Goal: Contribute content

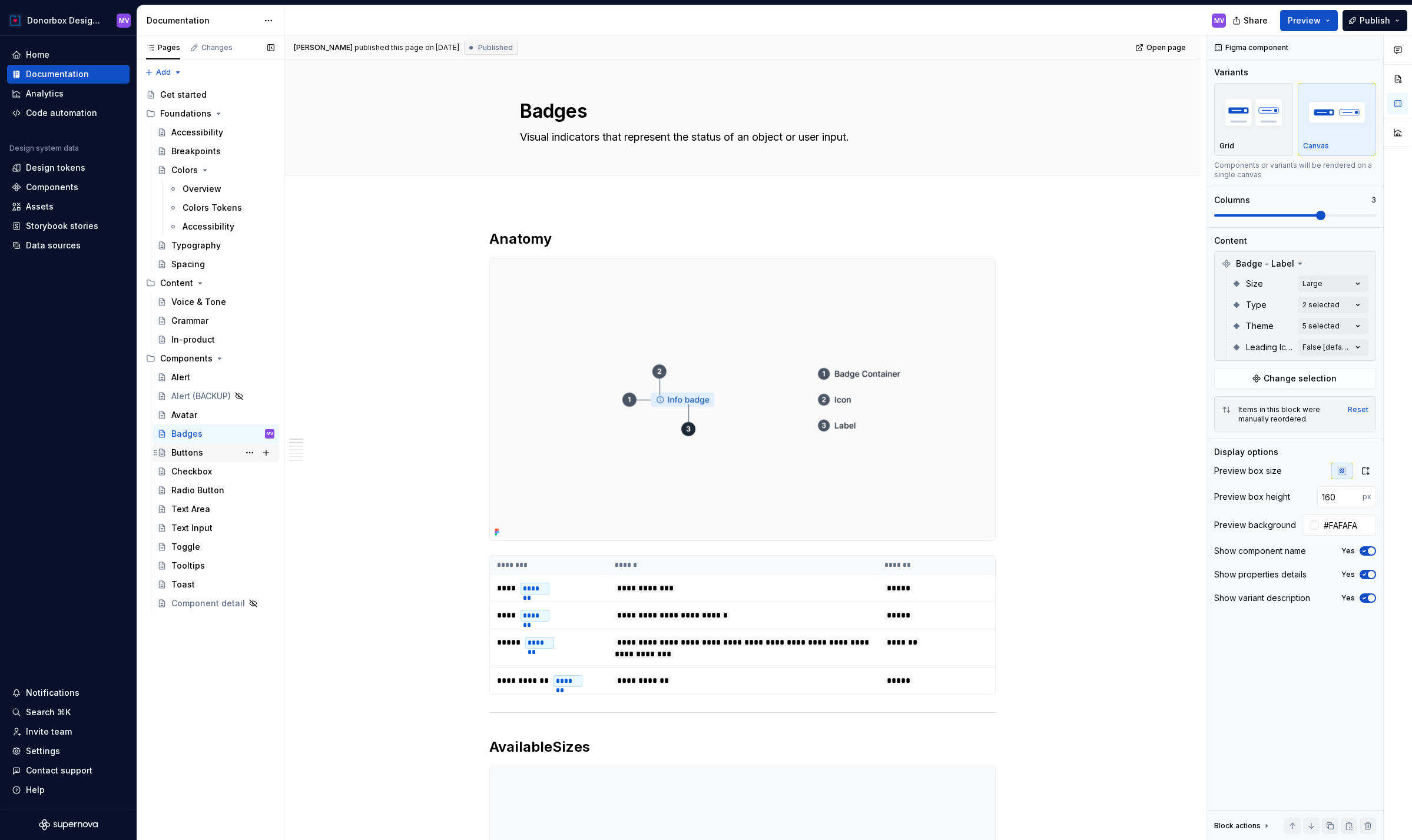
click at [190, 455] on div "Buttons" at bounding box center [187, 452] width 32 height 12
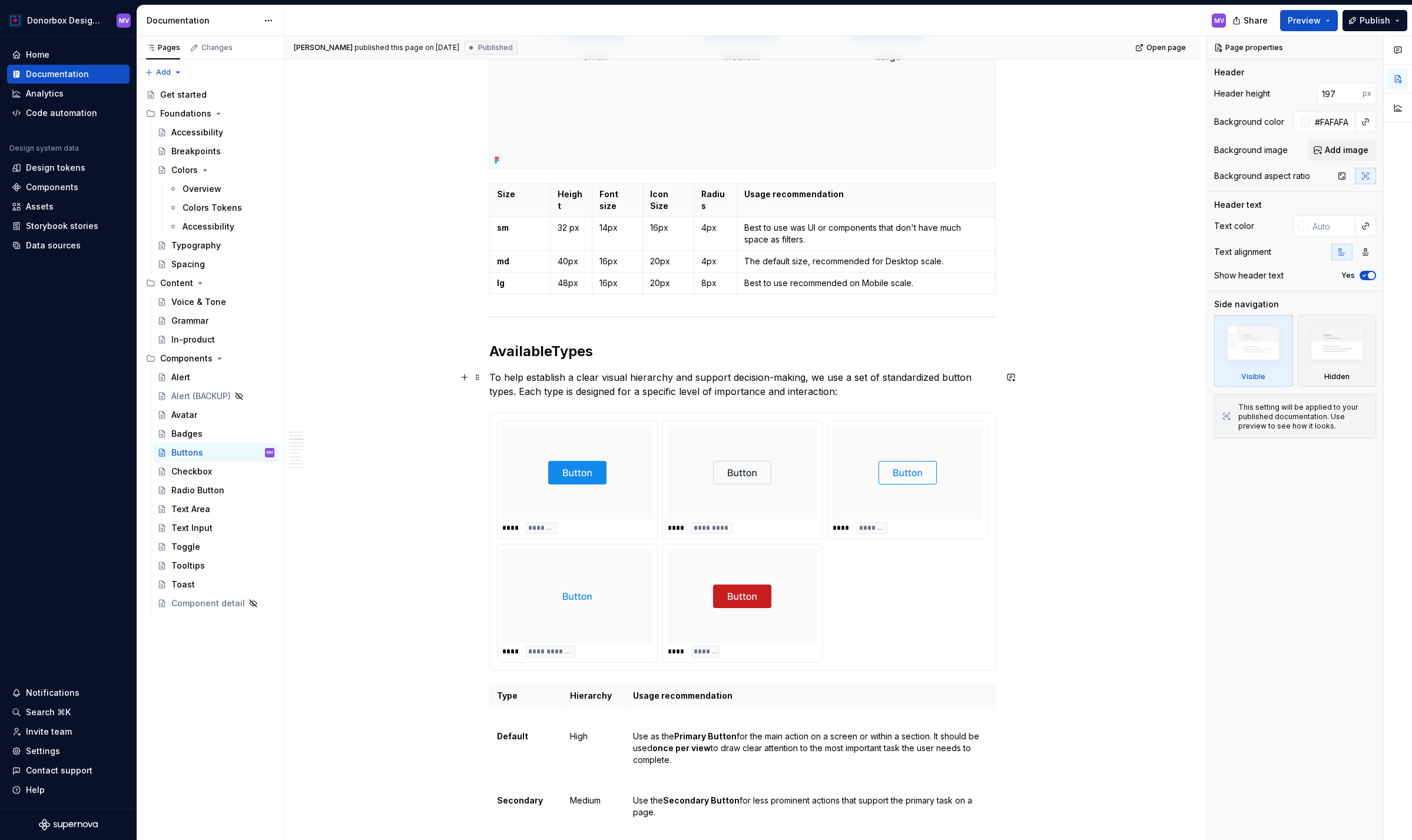
scroll to position [1003, 0]
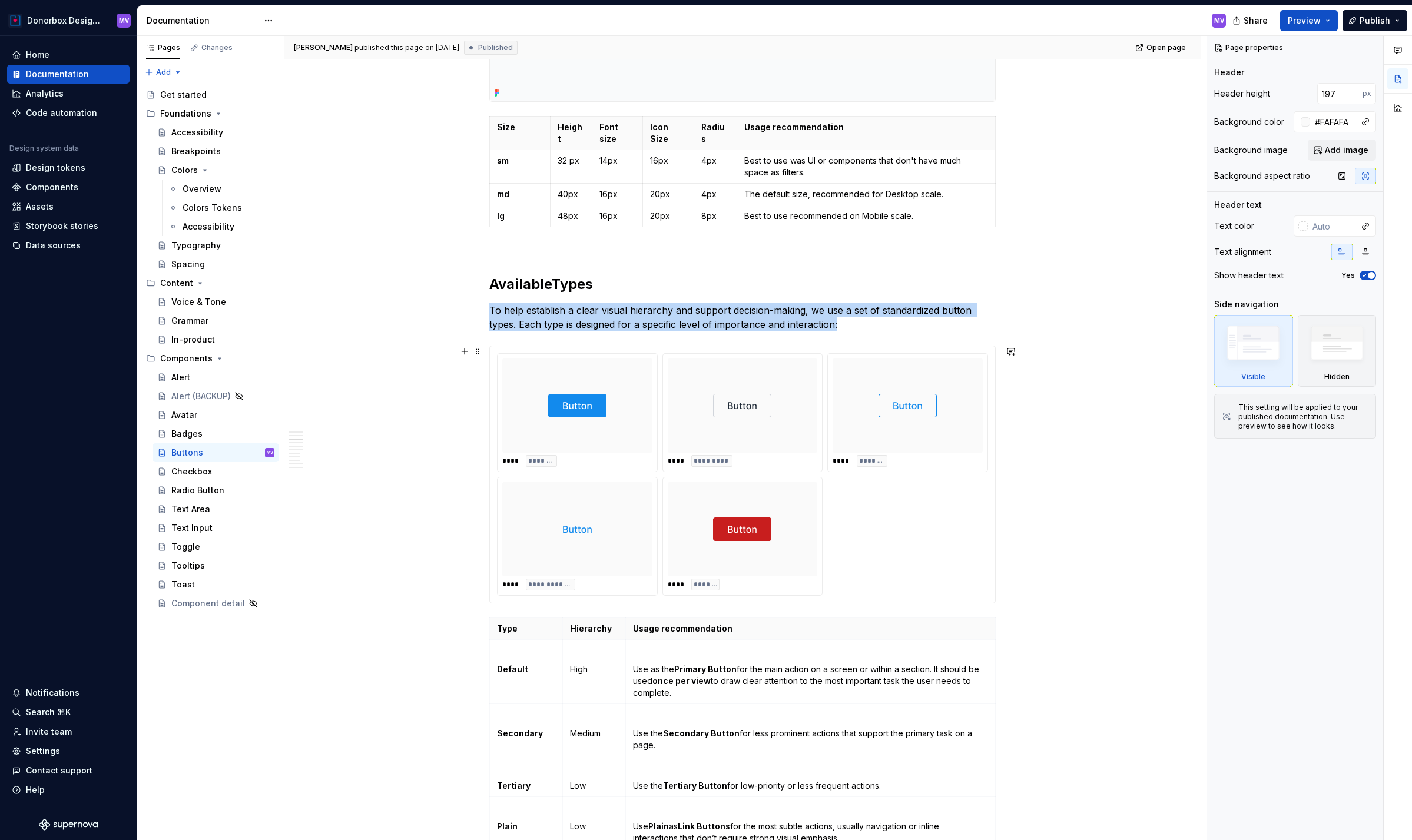
click at [633, 405] on div at bounding box center [578, 405] width 150 height 94
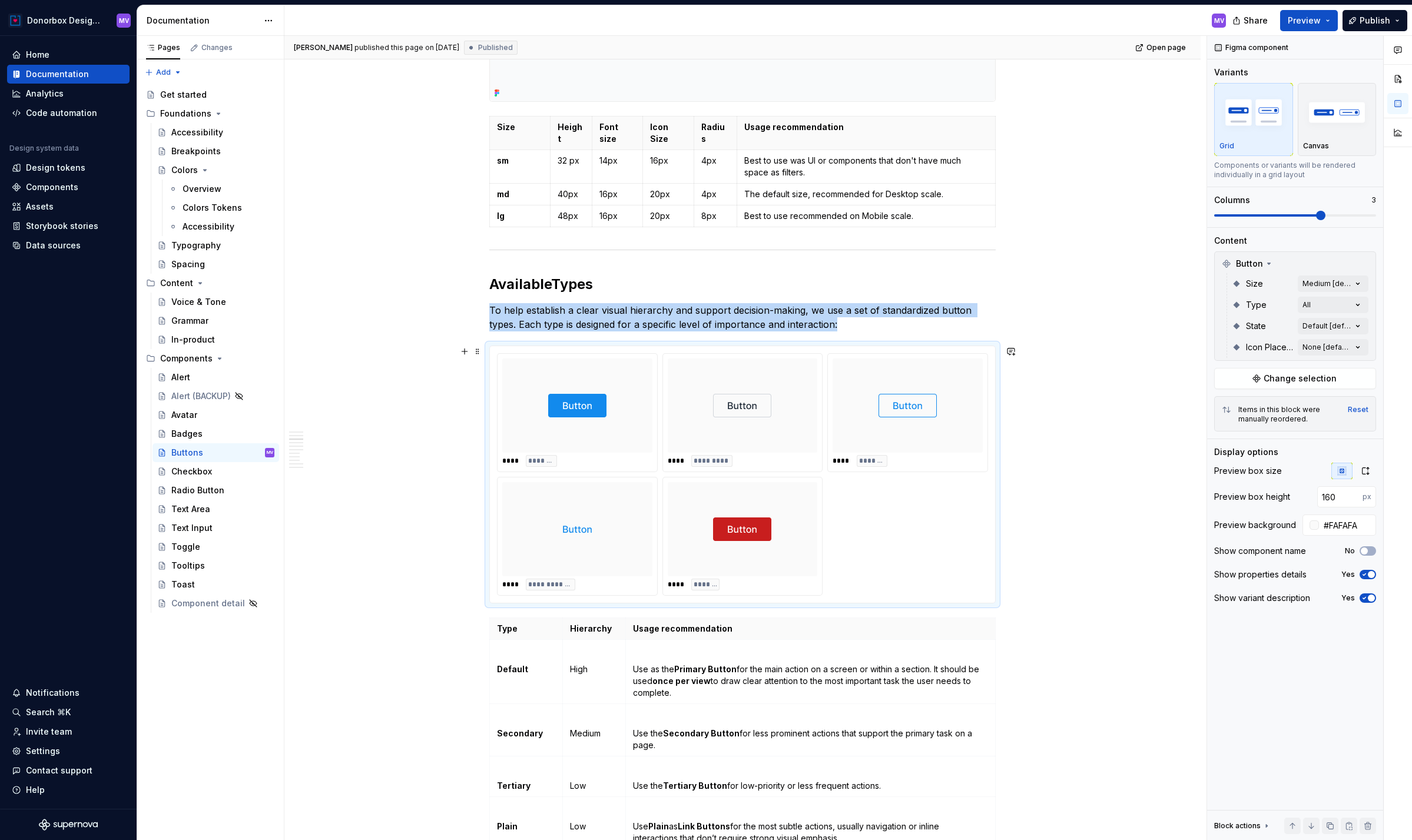
click at [633, 405] on div at bounding box center [578, 405] width 150 height 94
click at [1379, 20] on span "Publish" at bounding box center [1375, 21] width 31 height 12
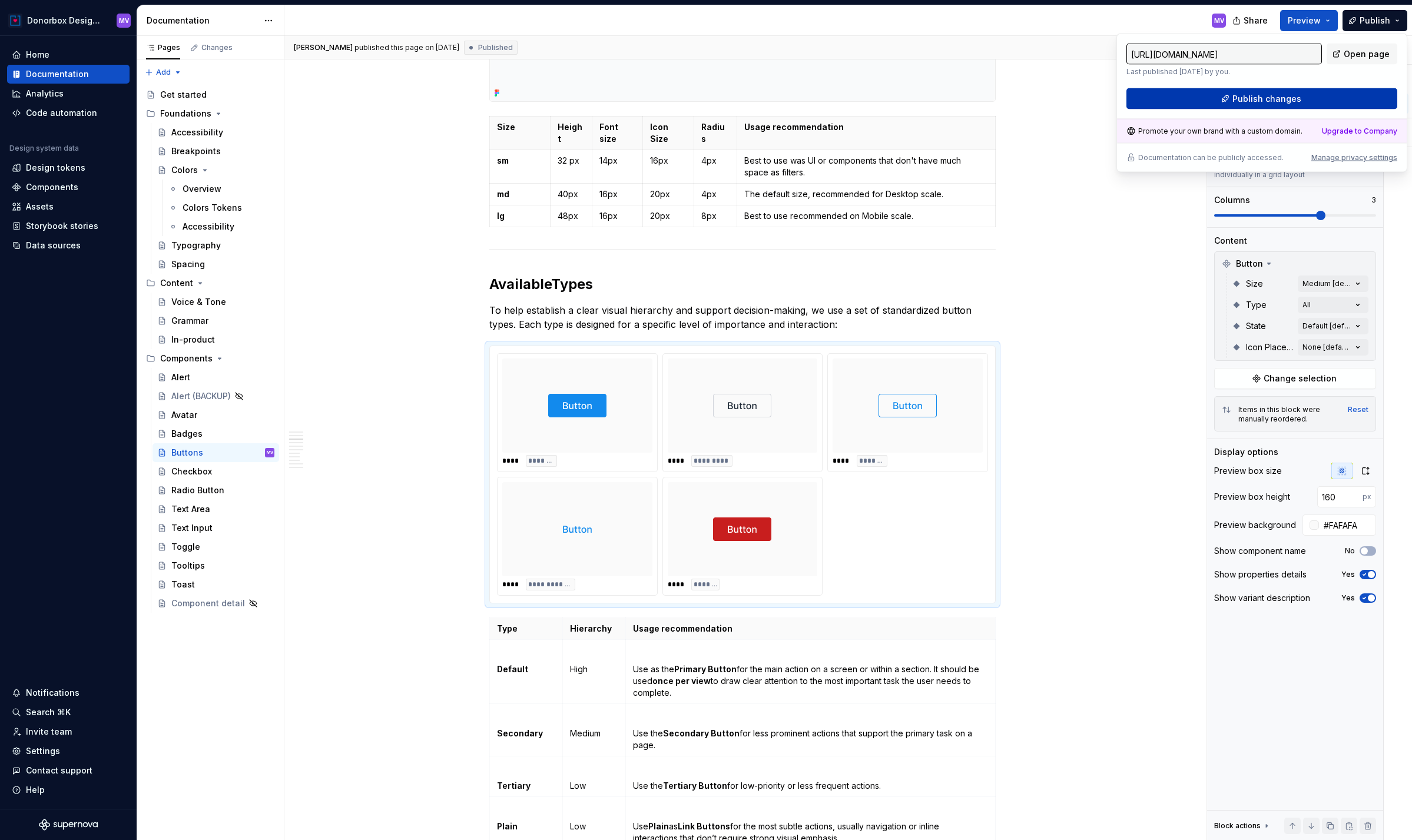
click at [1300, 96] on button "Publish changes" at bounding box center [1262, 98] width 271 height 22
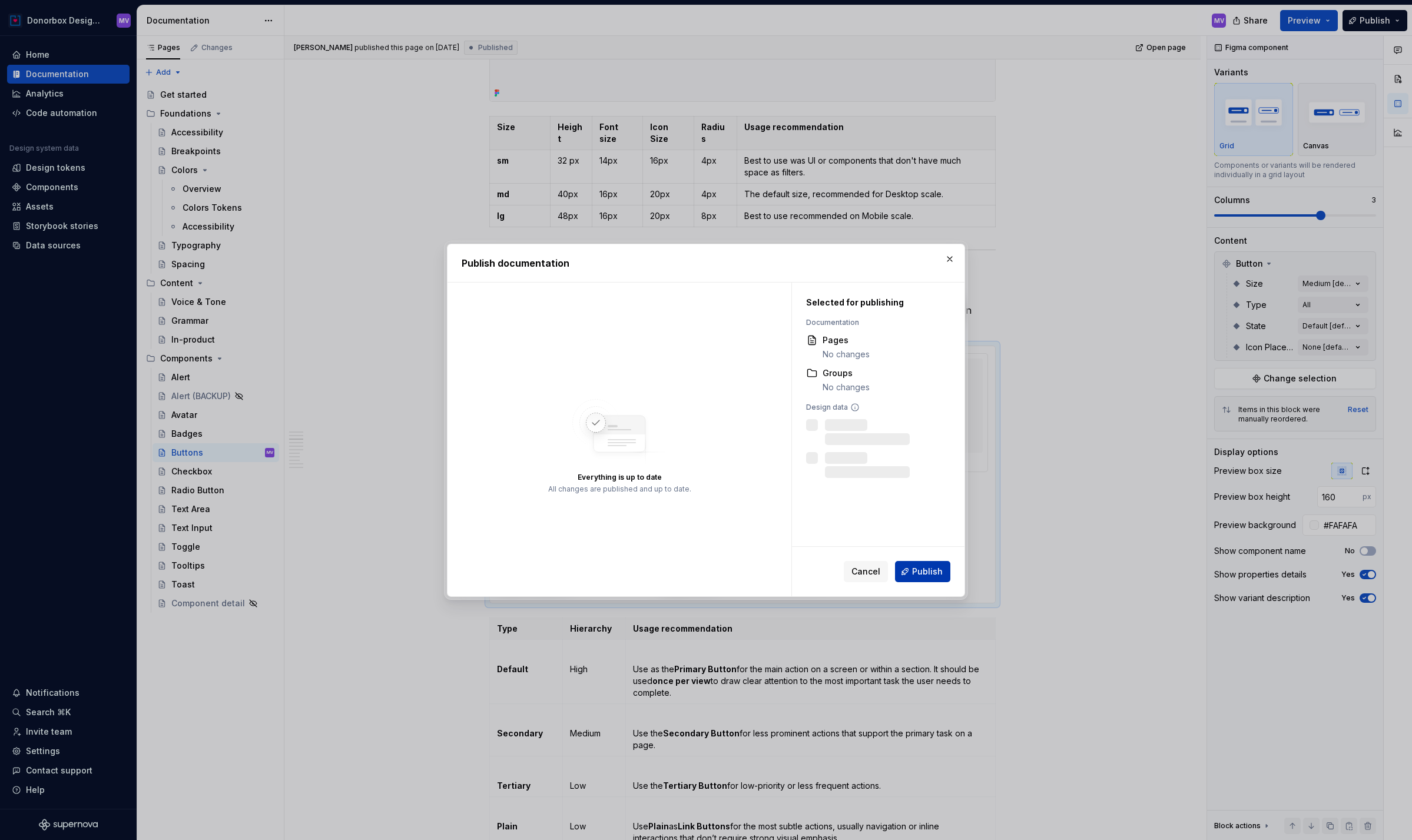
click at [929, 570] on span "Publish" at bounding box center [928, 571] width 31 height 12
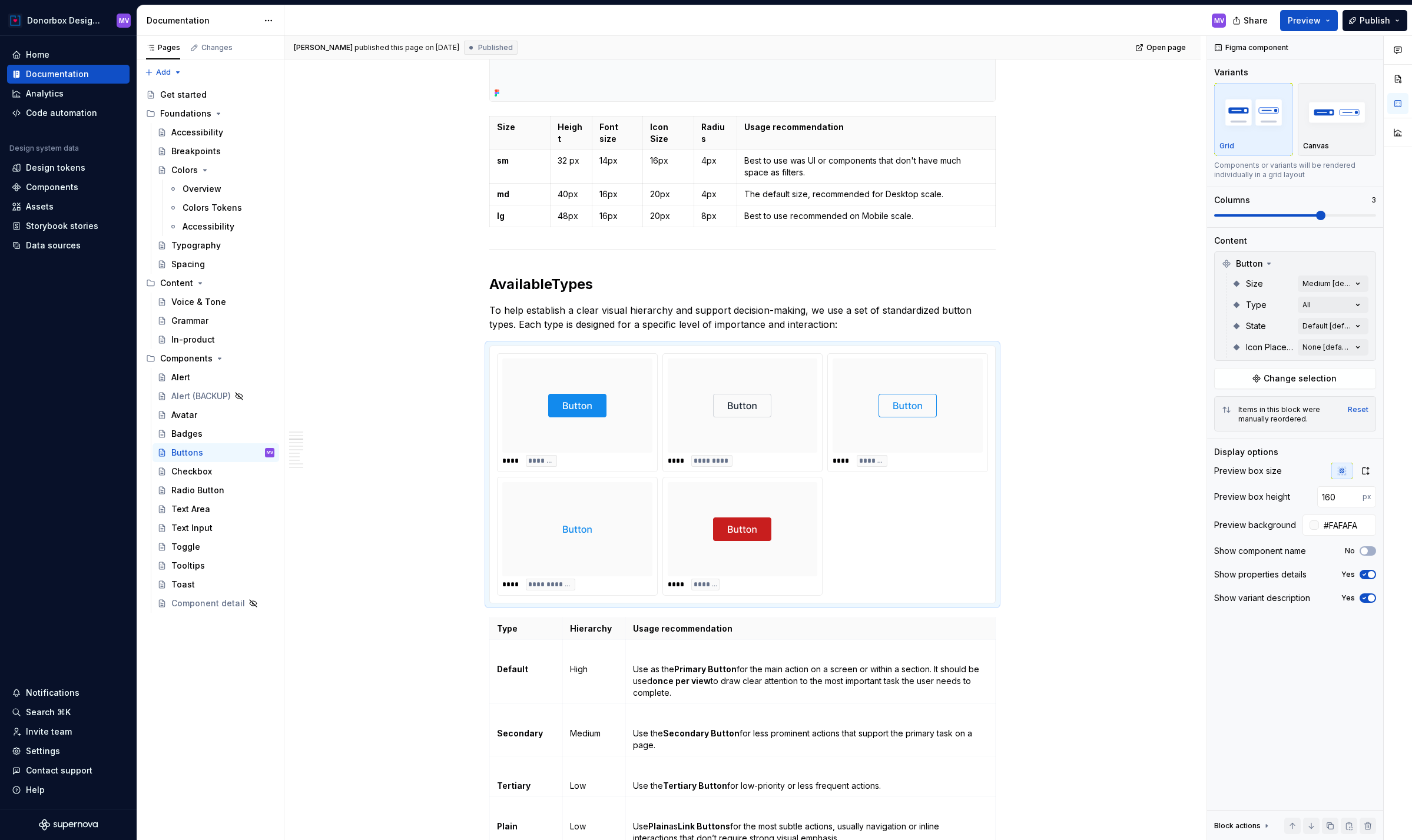
type textarea "*"
